Goal: Entertainment & Leisure: Consume media (video, audio)

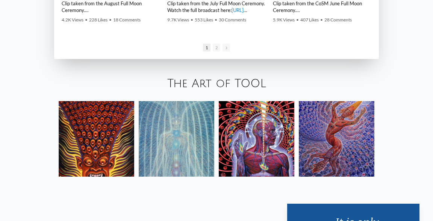
scroll to position [1101, 0]
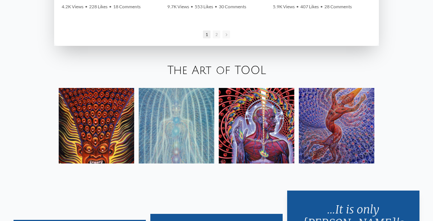
click at [241, 68] on link "The Art of TOOL" at bounding box center [216, 70] width 99 height 12
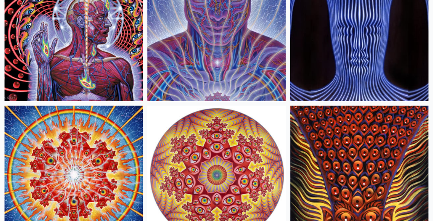
scroll to position [332, 0]
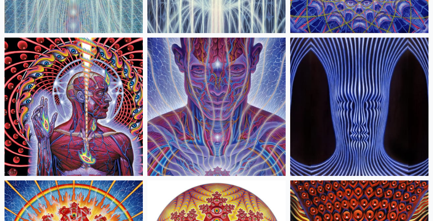
click at [90, 117] on img at bounding box center [74, 107] width 138 height 138
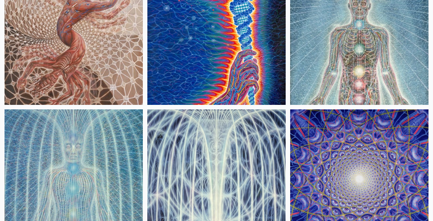
scroll to position [122, 0]
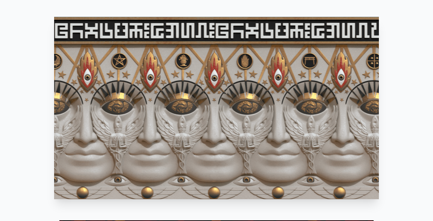
scroll to position [329, 0]
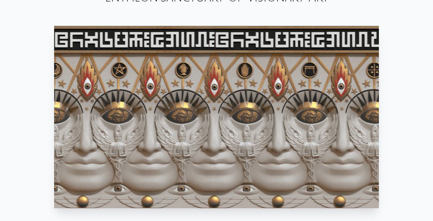
click at [293, 94] on video "Your browser does not support the video tag." at bounding box center [216, 117] width 325 height 182
click at [263, 147] on video "Your browser does not support the video tag." at bounding box center [216, 117] width 325 height 182
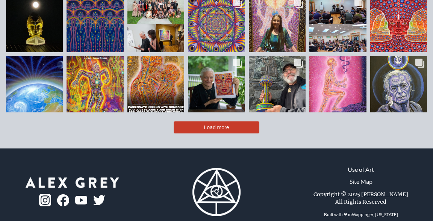
scroll to position [1548, 0]
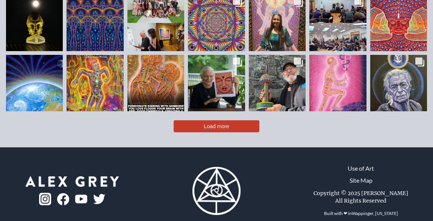
click at [231, 120] on button "Load more" at bounding box center [217, 126] width 86 height 12
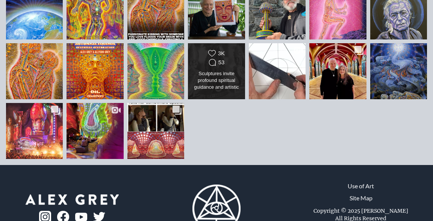
scroll to position [1638, 0]
